Goal: Complete application form

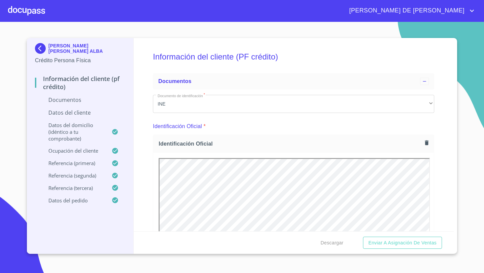
scroll to position [323, 0]
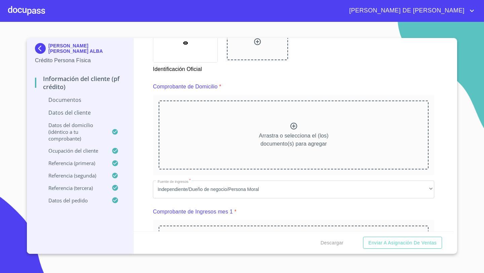
click at [300, 131] on div "Arrastra o selecciona el (los) documento(s) para agregar" at bounding box center [294, 135] width 270 height 69
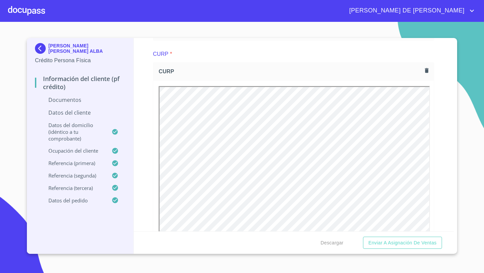
scroll to position [786, 0]
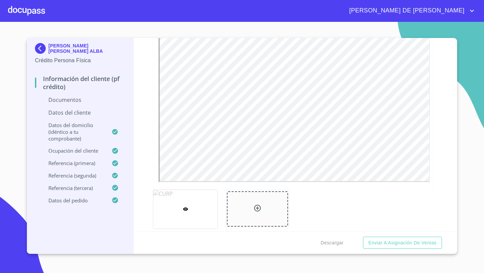
scroll to position [1079, 0]
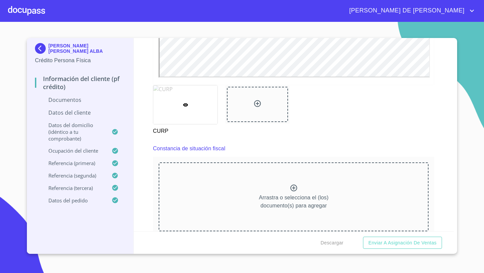
scroll to position [1389, 0]
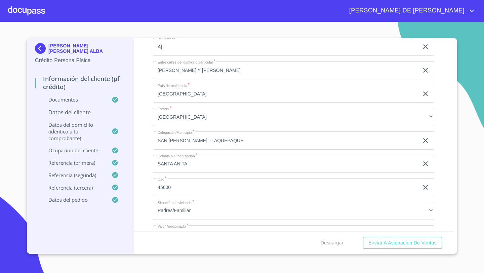
scroll to position [2198, 0]
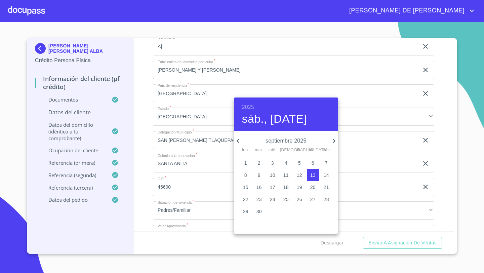
click at [250, 108] on h6 "2025" at bounding box center [248, 107] width 12 height 9
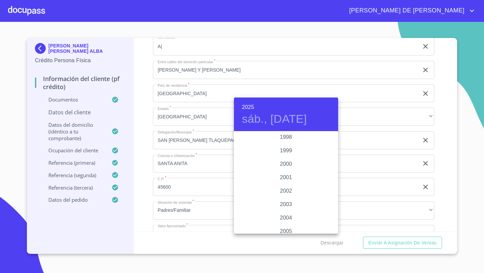
scroll to position [983, 0]
click at [288, 151] on div "1999" at bounding box center [286, 151] width 104 height 13
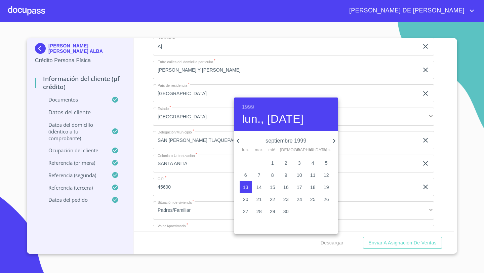
click at [335, 141] on icon "button" at bounding box center [334, 141] width 2 height 4
click at [238, 139] on icon "button" at bounding box center [238, 141] width 8 height 8
click at [334, 140] on icon "button" at bounding box center [334, 141] width 2 height 4
click at [299, 187] on p "15" at bounding box center [299, 187] width 5 height 7
type input "15 de oct. de 1999"
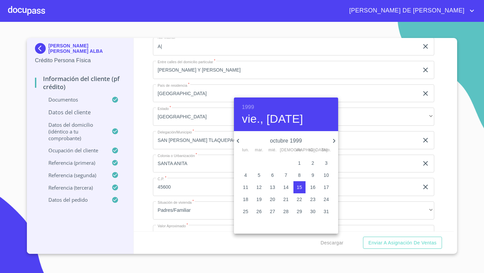
click at [162, 113] on div at bounding box center [242, 136] width 484 height 273
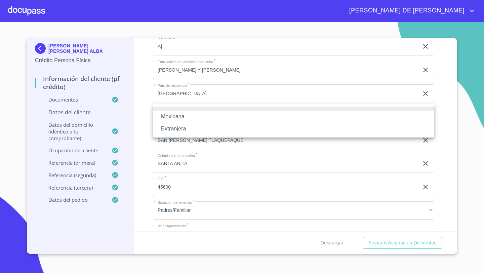
click at [172, 120] on li "Mexicana" at bounding box center [294, 117] width 282 height 12
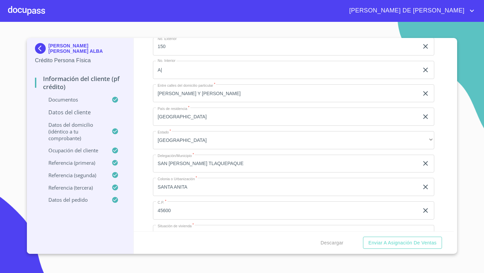
type input "[GEOGRAPHIC_DATA]"
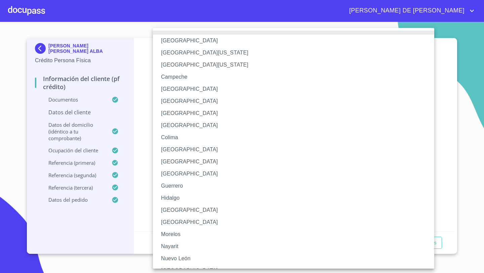
click at [169, 210] on li "[GEOGRAPHIC_DATA]" at bounding box center [294, 210] width 282 height 12
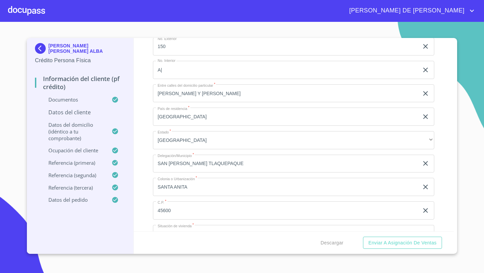
paste input "ROAA991015HJCDLL08"
type input "ROAA991015HJCDLL08"
paste input "ROAA991015"
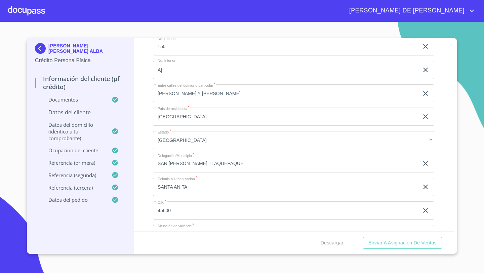
scroll to position [2222, 0]
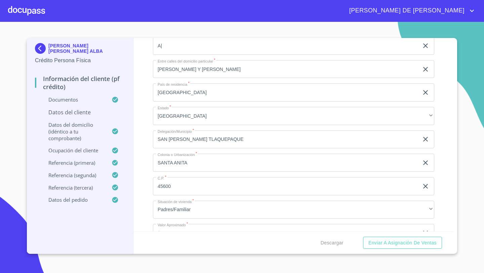
type input "ROAA9910153L1"
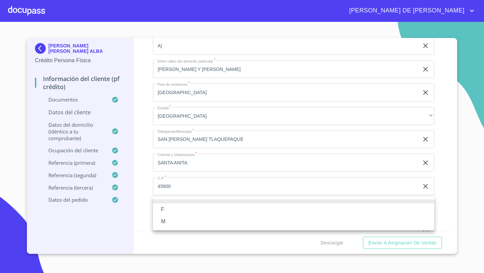
click at [169, 221] on li "M" at bounding box center [294, 222] width 282 height 12
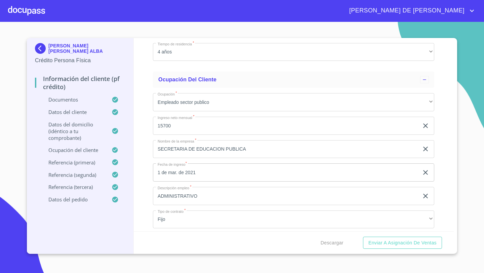
scroll to position [2433, 0]
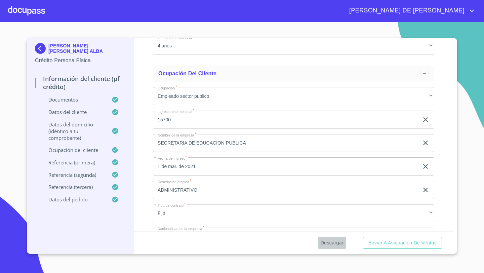
click at [329, 243] on span "Descargar" at bounding box center [332, 243] width 23 height 8
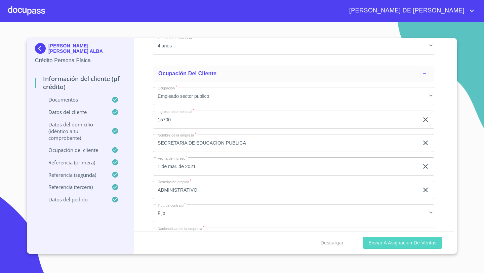
click at [377, 245] on span "Enviar a Asignación de Ventas" at bounding box center [403, 243] width 68 height 8
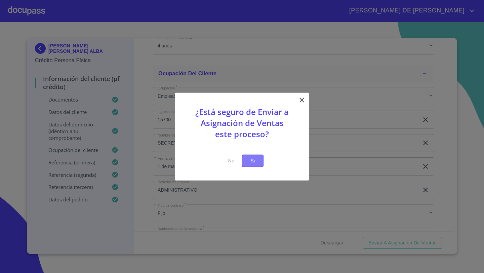
click at [252, 159] on span "Si" at bounding box center [253, 161] width 11 height 8
